Goal: Communication & Community: Answer question/provide support

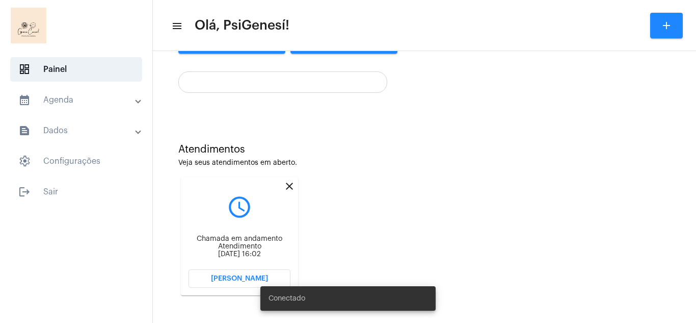
scroll to position [189, 0]
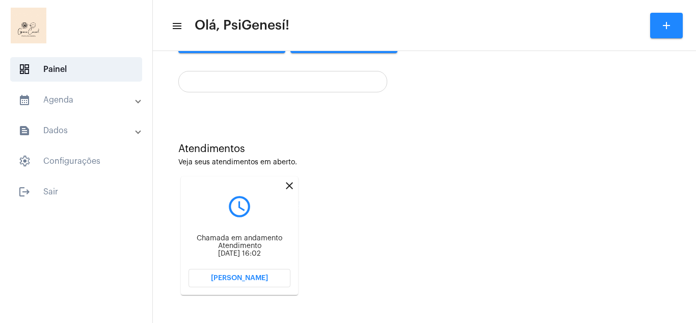
click at [292, 183] on mat-icon "close" at bounding box center [289, 185] width 12 height 12
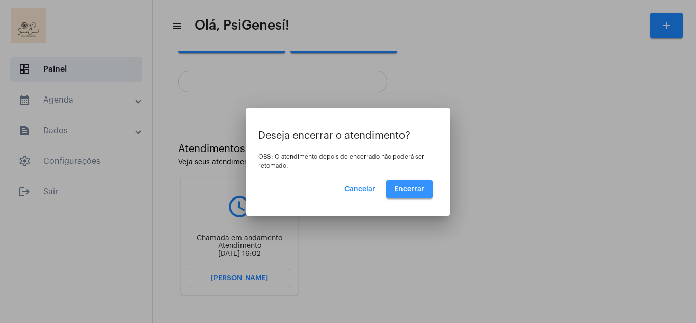
click at [400, 191] on span "Encerrar" at bounding box center [410, 189] width 30 height 7
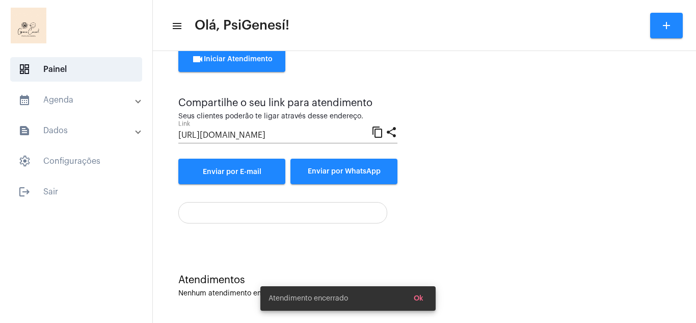
scroll to position [58, 0]
click at [416, 297] on span "Ok" at bounding box center [419, 298] width 10 height 7
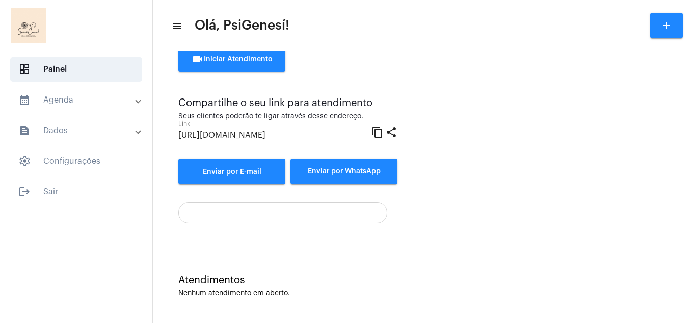
click at [427, 238] on div "Atendimento Instantâneo Entre e convide um cliente para uma chamada instantânea…" at bounding box center [424, 121] width 533 height 246
click at [430, 204] on div at bounding box center [424, 208] width 493 height 29
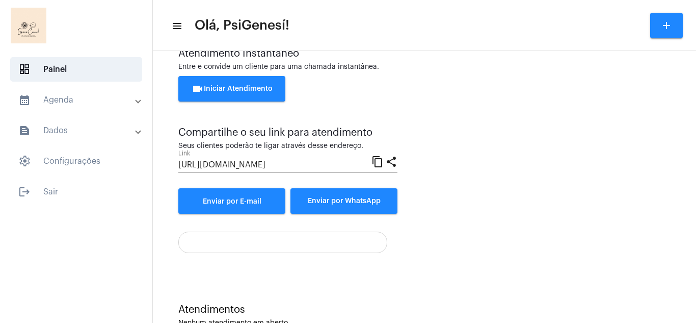
scroll to position [0, 0]
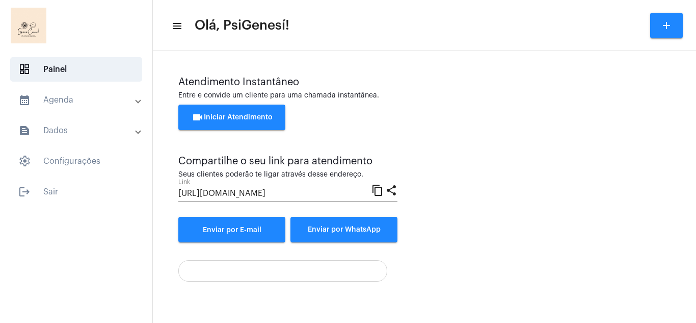
click at [221, 112] on button "videocam Iniciar Atendimento" at bounding box center [231, 117] width 107 height 25
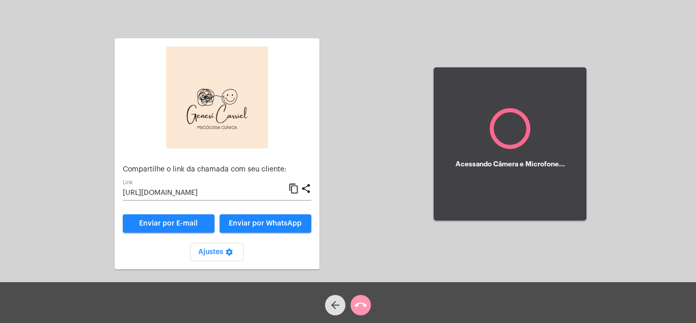
click at [255, 224] on span "Enviar por WhatsApp" at bounding box center [265, 223] width 73 height 7
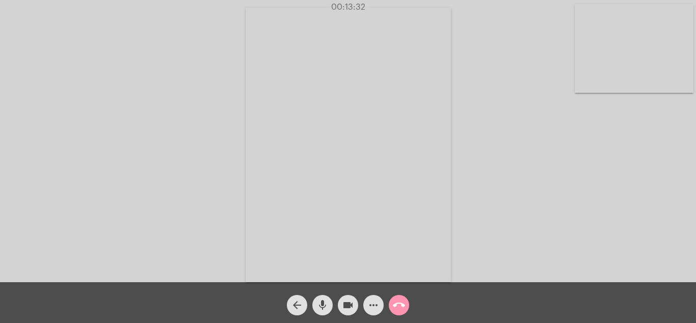
drag, startPoint x: 276, startPoint y: 119, endPoint x: 492, endPoint y: 140, distance: 216.7
click at [492, 140] on div "Acessando Câmera e Microfone..." at bounding box center [348, 144] width 694 height 282
click at [399, 304] on mat-icon "call_end" at bounding box center [399, 305] width 12 height 12
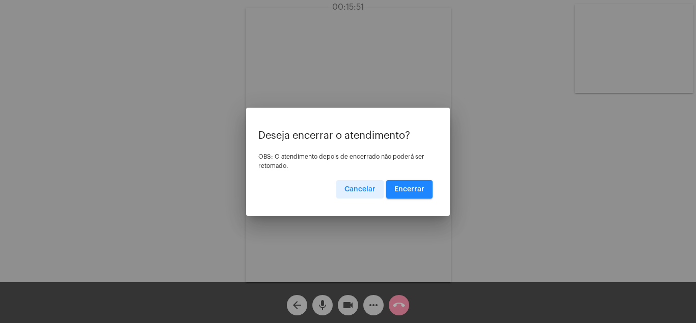
click at [404, 191] on span "Encerrar" at bounding box center [410, 189] width 30 height 7
